Goal: Find specific page/section: Find specific page/section

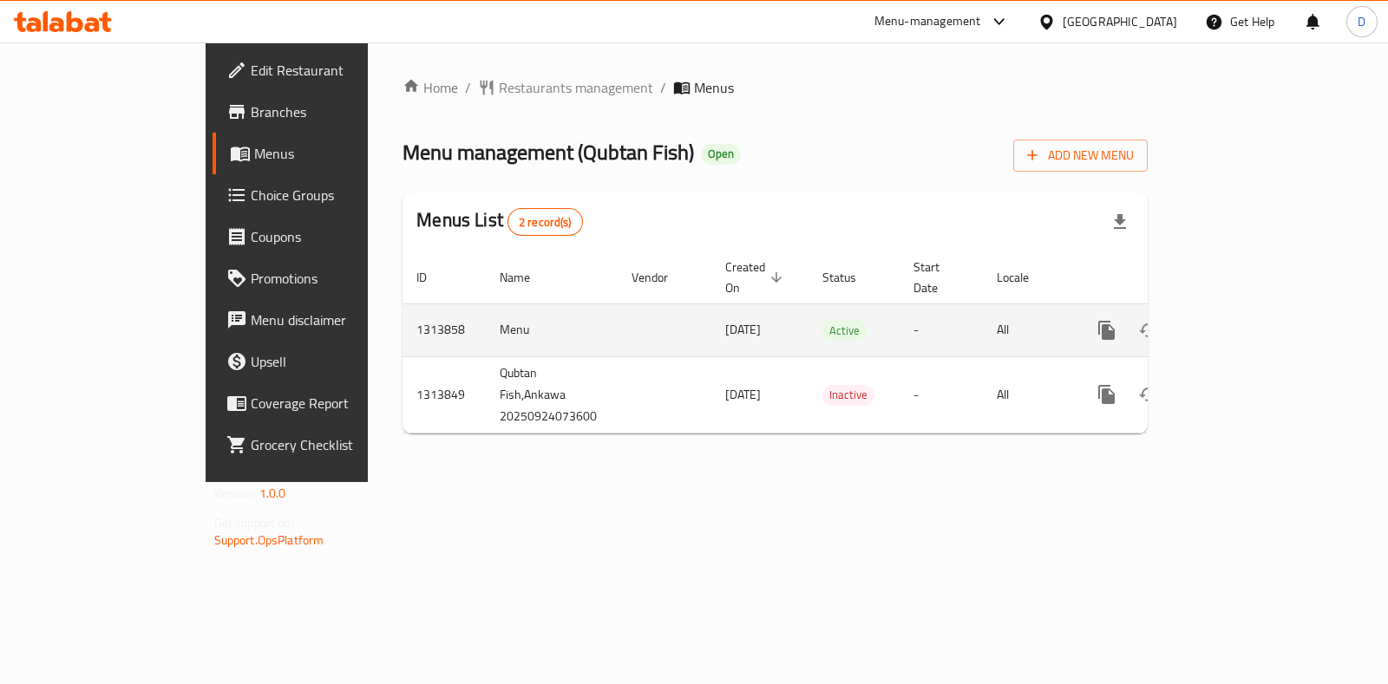
click at [1253, 310] on link "enhanced table" at bounding box center [1232, 331] width 42 height 42
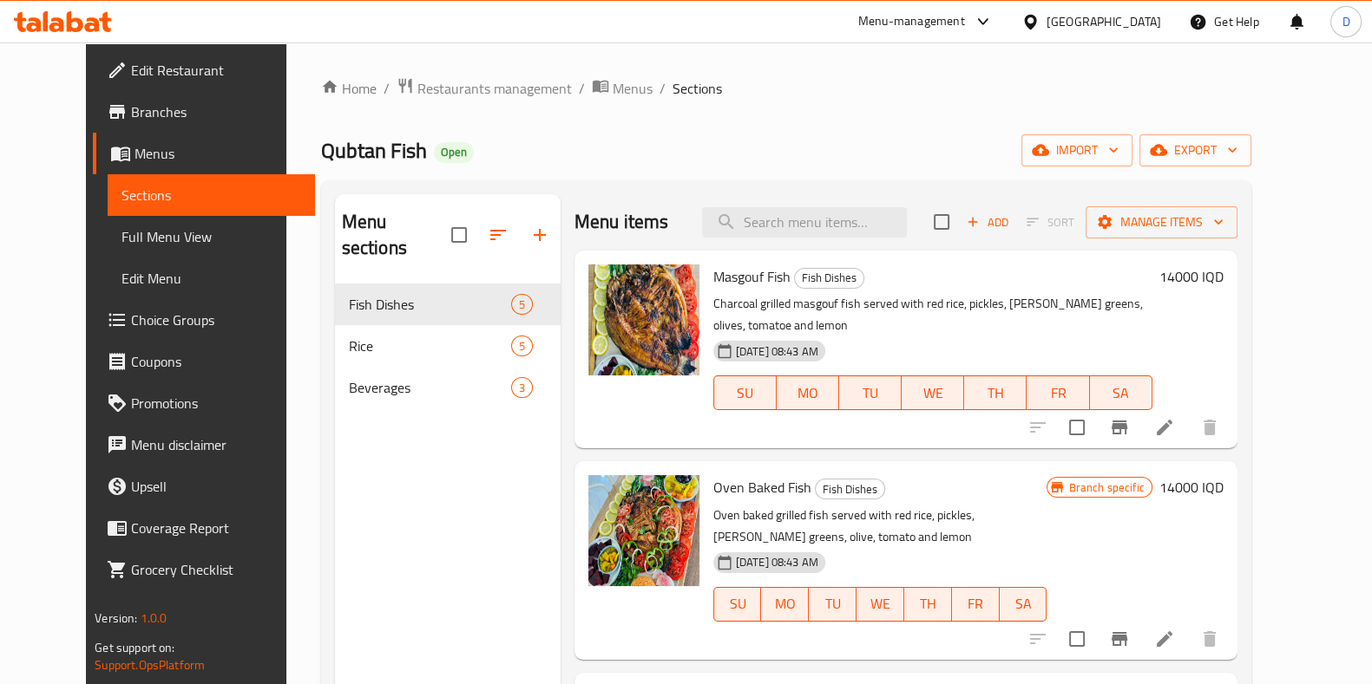
click at [965, 25] on div "Menu-management" at bounding box center [911, 21] width 107 height 21
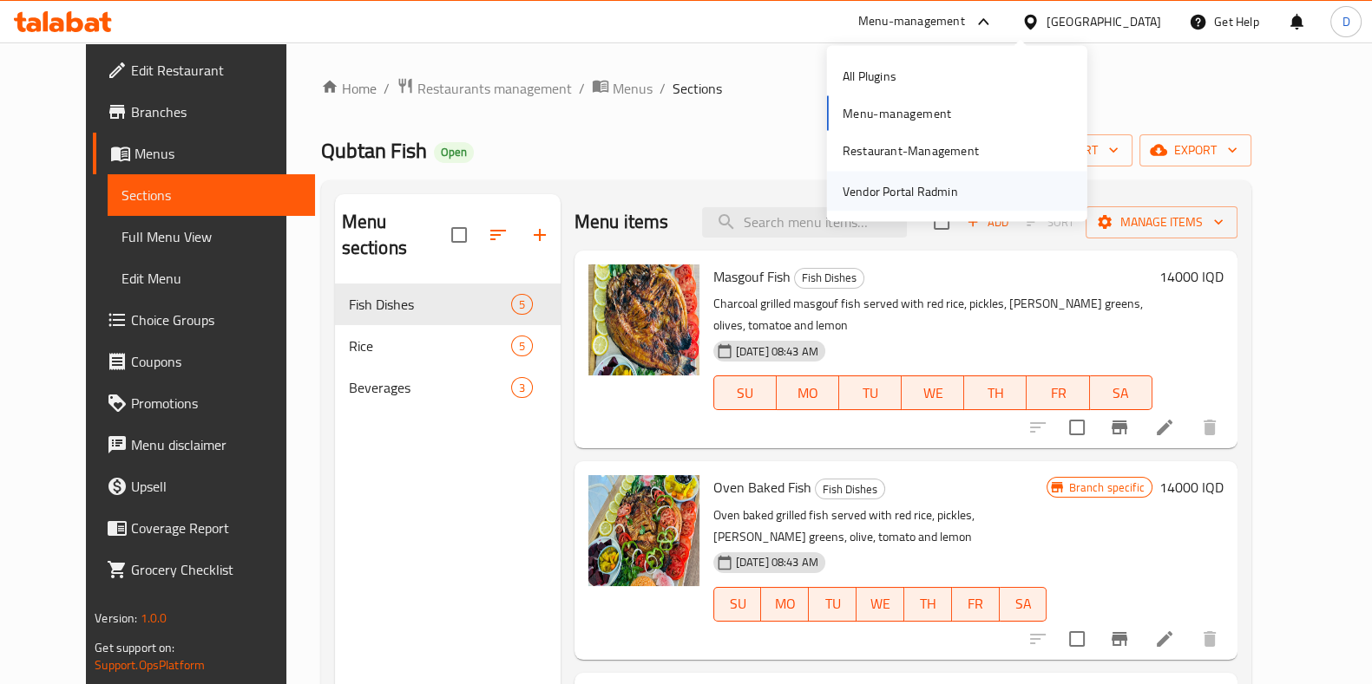
click at [1003, 170] on div "Restaurant-Management" at bounding box center [957, 151] width 260 height 40
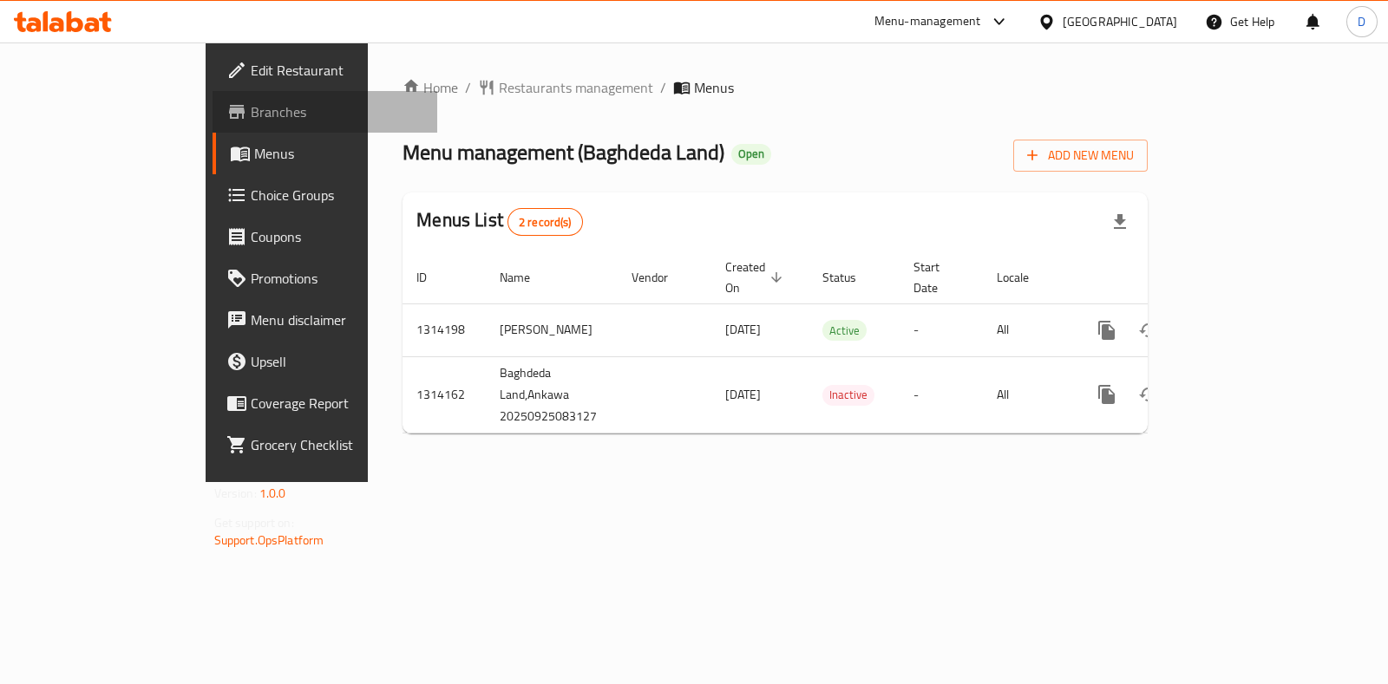
click at [213, 123] on link "Branches" at bounding box center [325, 112] width 225 height 42
